Goal: Navigation & Orientation: Find specific page/section

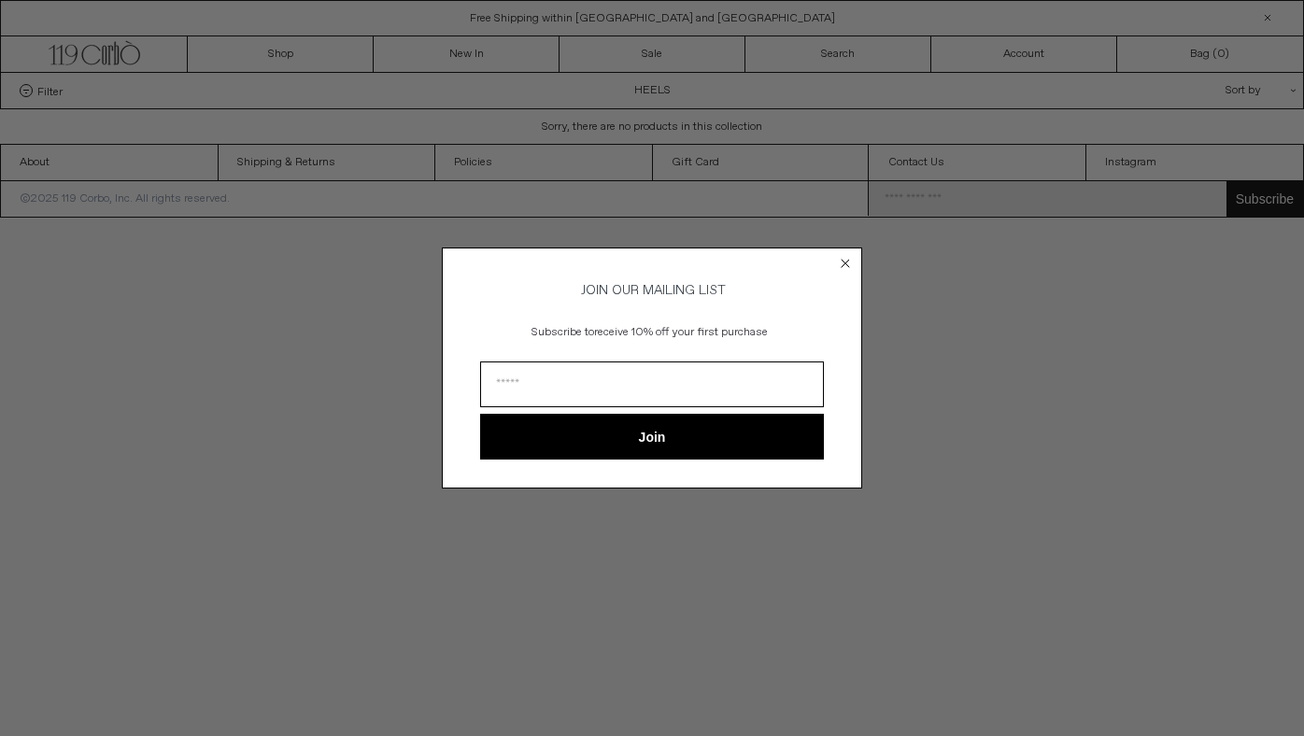
click at [847, 260] on icon "Close dialog" at bounding box center [844, 263] width 7 height 7
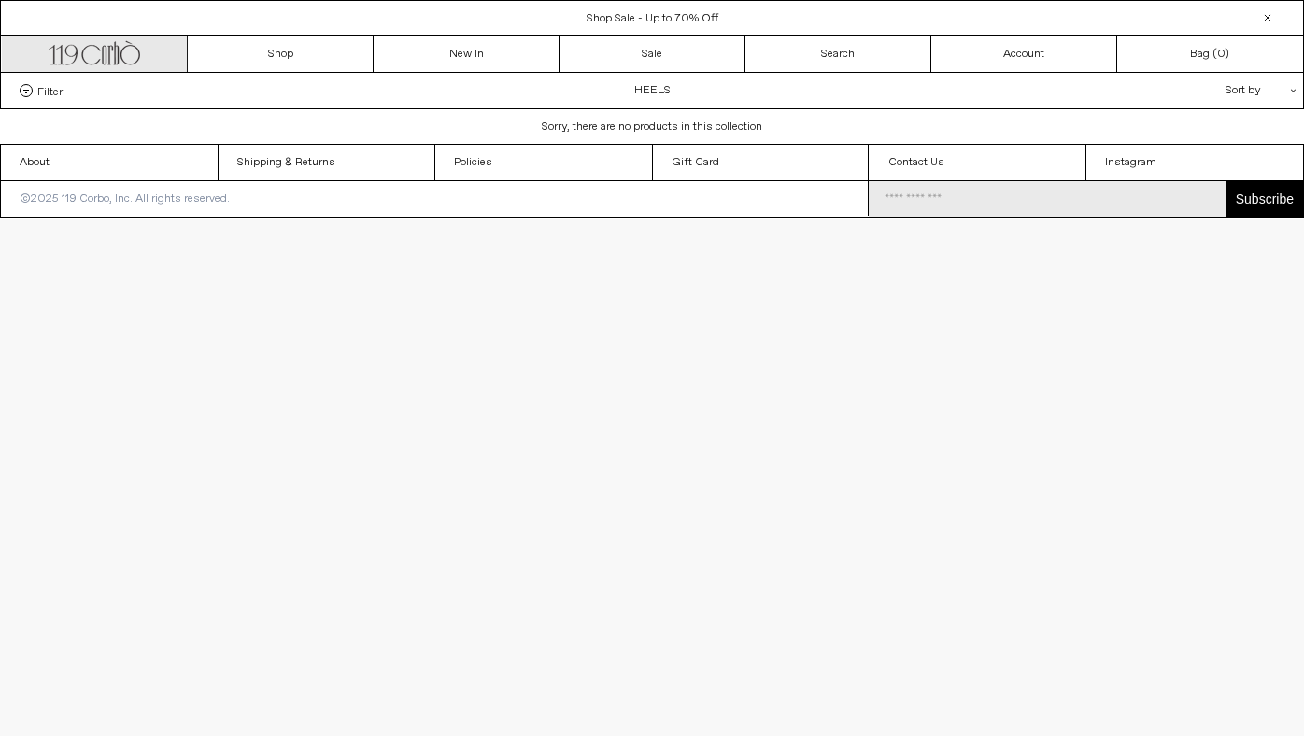
click at [116, 66] on link ".cls-1, .cls-2 { fill: #231f20; stroke: #231f20; stroke-miterlimit: 10; stroke-…" at bounding box center [95, 53] width 186 height 35
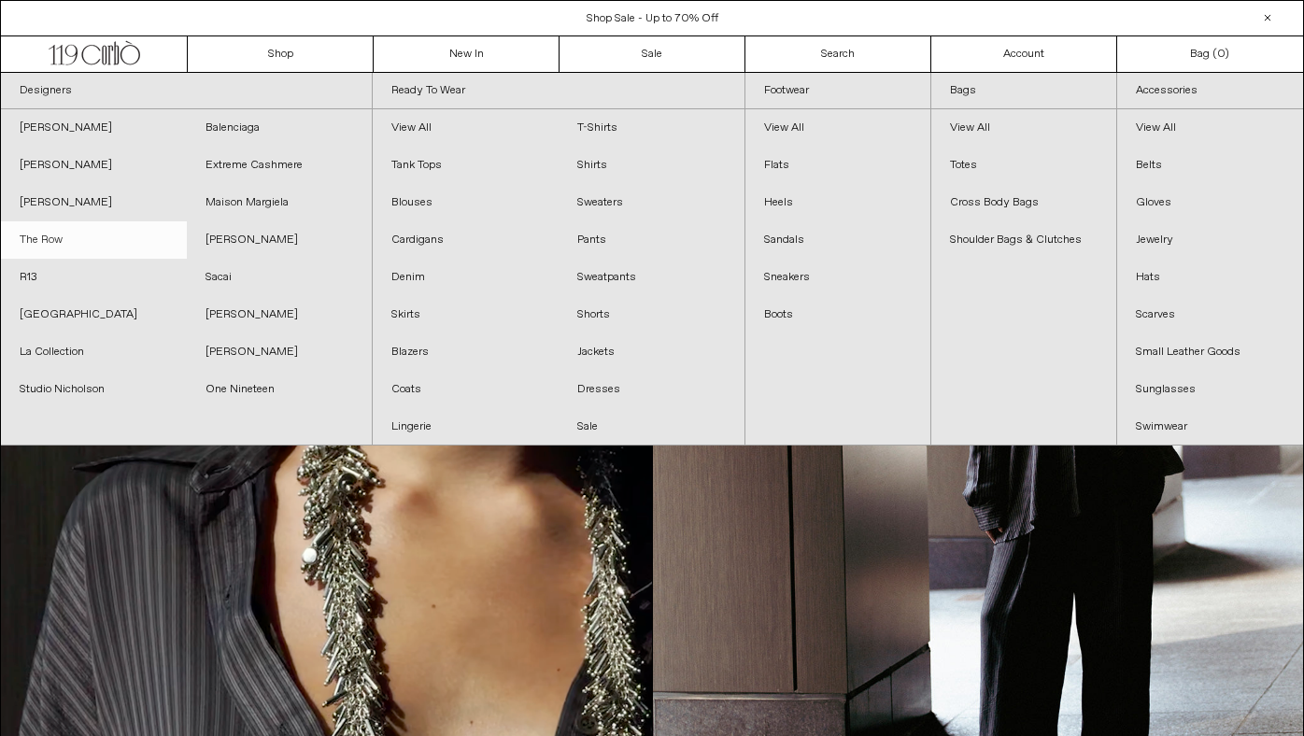
click at [53, 236] on link "The Row" at bounding box center [94, 239] width 186 height 37
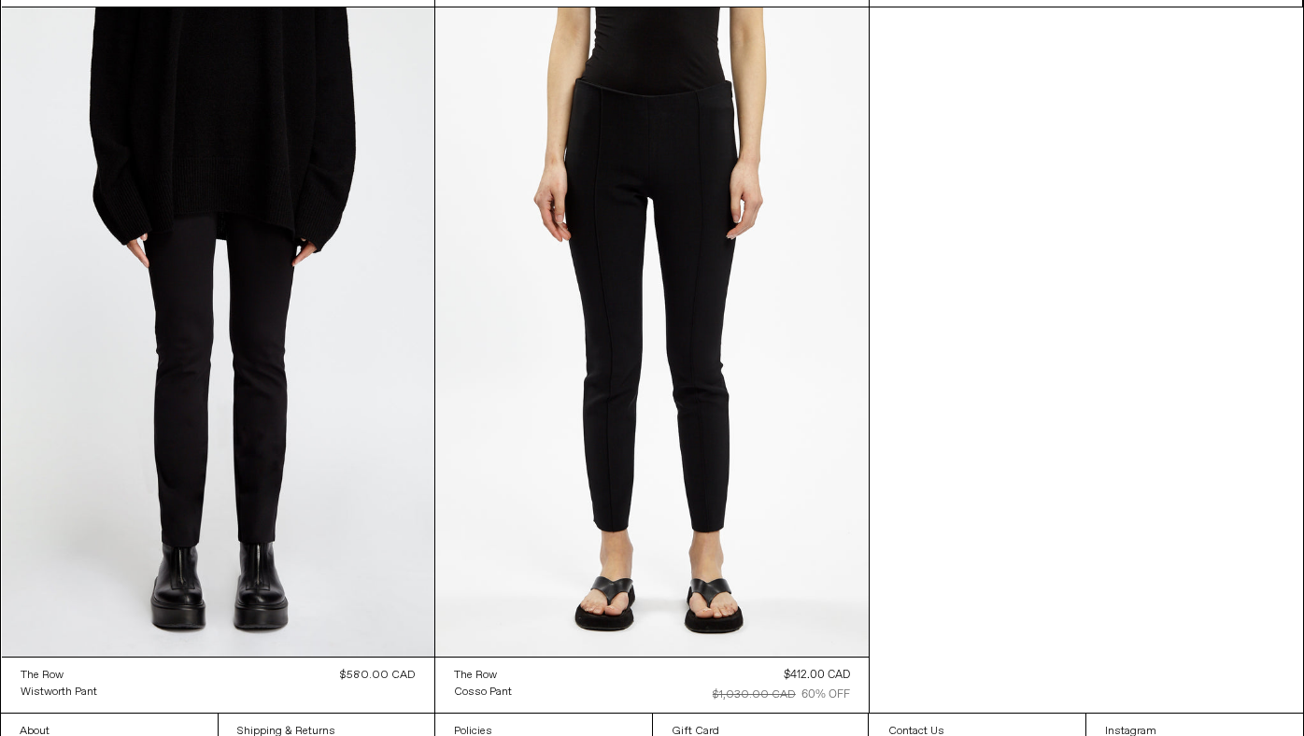
scroll to position [22701, 0]
